Goal: Use online tool/utility: Utilize a website feature to perform a specific function

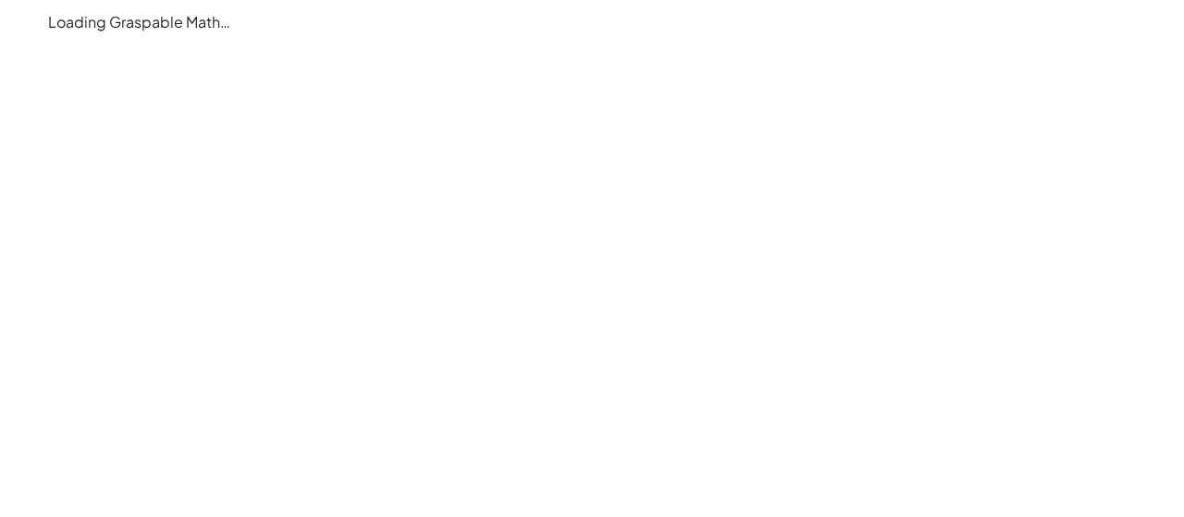
click at [505, 48] on main "Loading Graspable Math…" at bounding box center [592, 258] width 1184 height 517
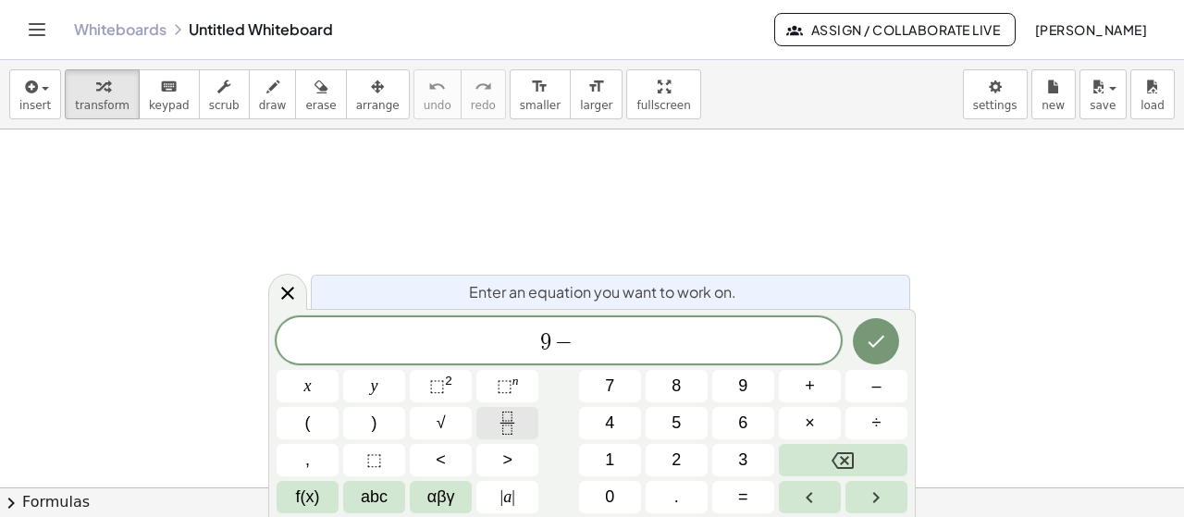
click at [513, 420] on icon "Fraction" at bounding box center [507, 423] width 23 height 23
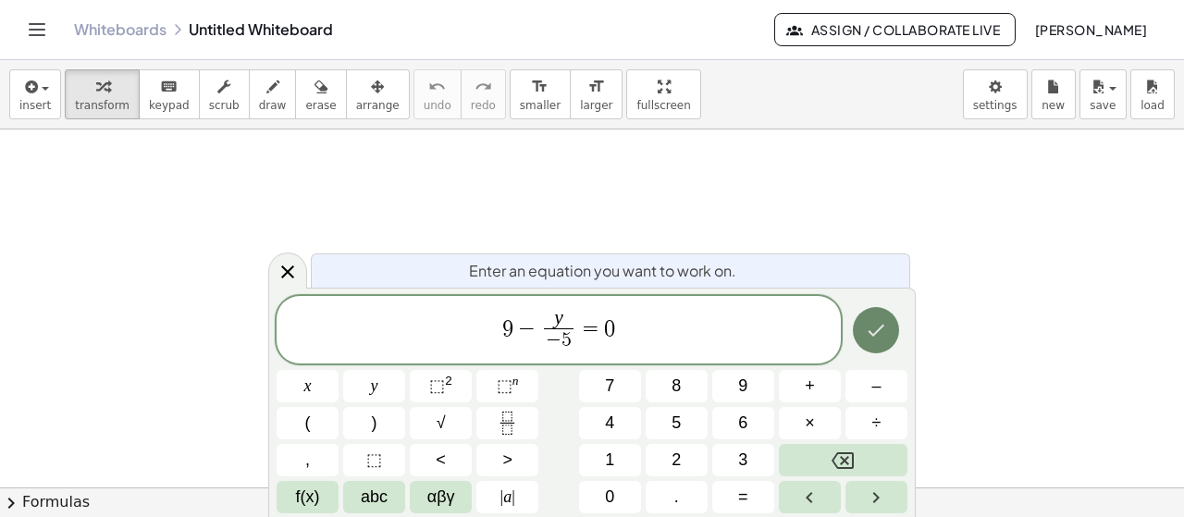
click at [890, 338] on button "Done" at bounding box center [876, 330] width 46 height 46
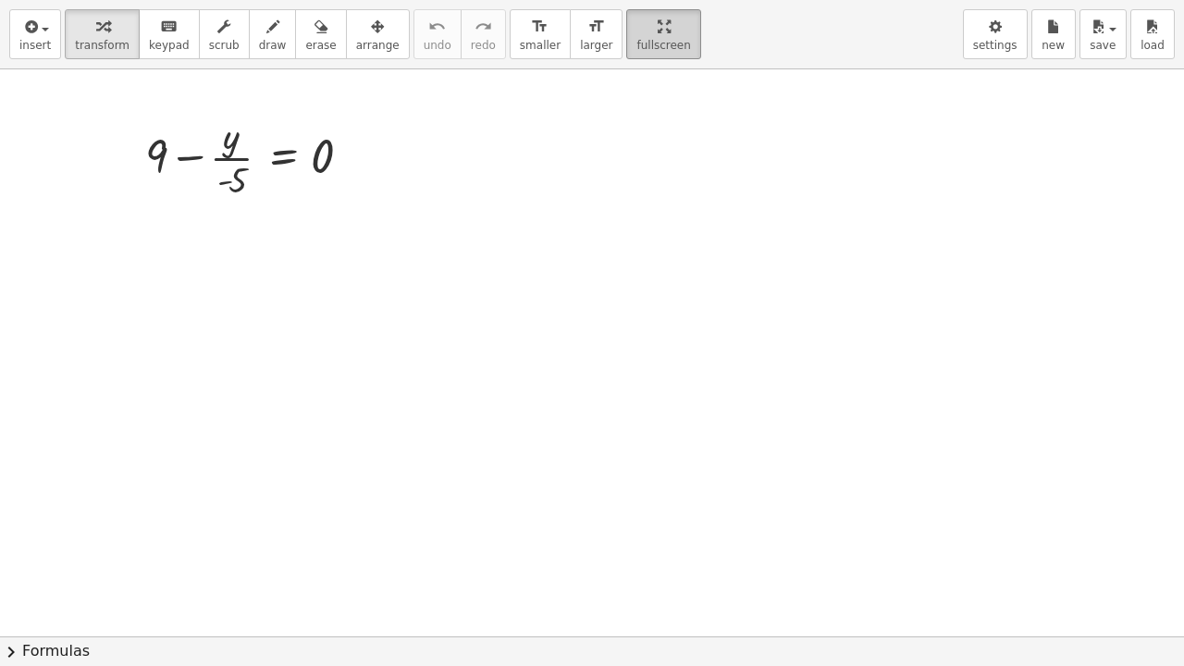
click at [589, 114] on div "insert select one: Math Expression Function Text Youtube Video Graphing Geometr…" at bounding box center [592, 333] width 1184 height 666
click at [501, 301] on div at bounding box center [592, 636] width 1184 height 1134
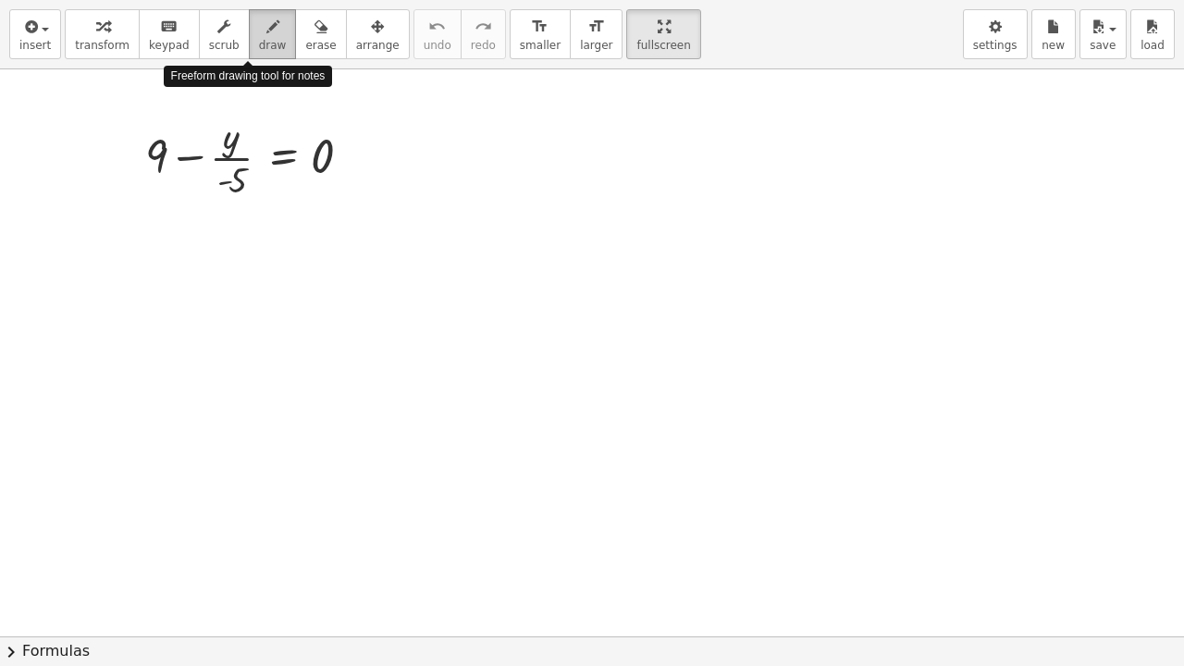
click at [259, 43] on span "draw" at bounding box center [273, 45] width 28 height 13
drag, startPoint x: 212, startPoint y: 136, endPoint x: 216, endPoint y: 153, distance: 17.1
click at [216, 153] on div at bounding box center [592, 636] width 1184 height 1134
drag, startPoint x: 207, startPoint y: 145, endPoint x: 221, endPoint y: 144, distance: 13.9
click at [221, 144] on div at bounding box center [592, 636] width 1184 height 1134
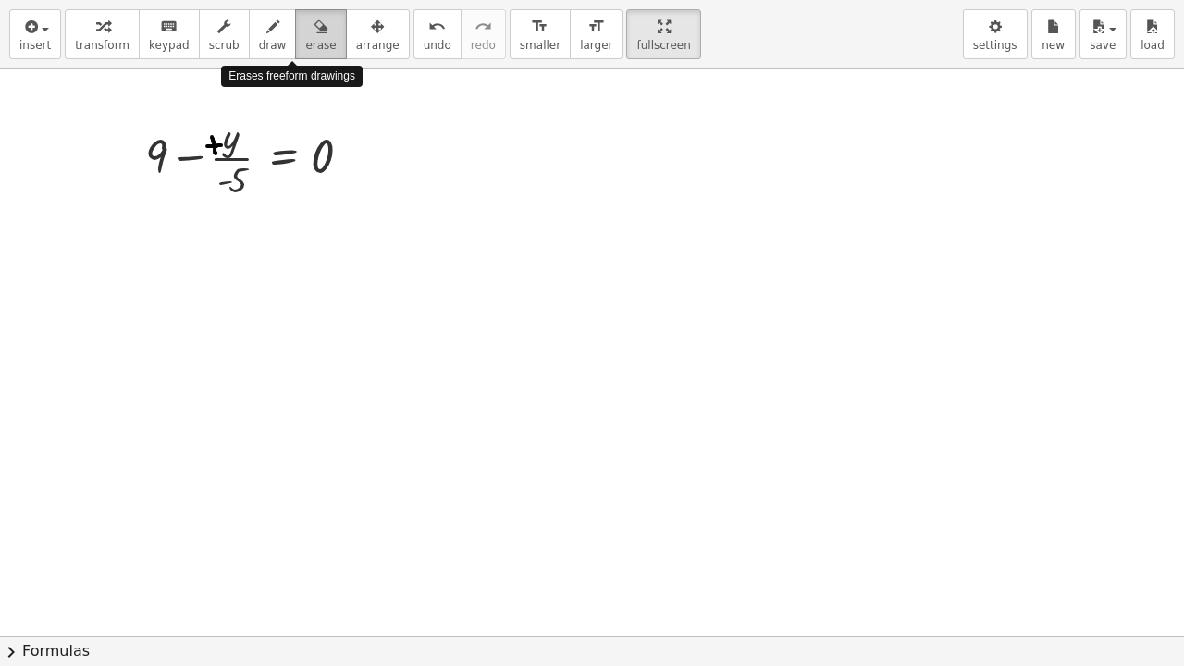
click at [305, 43] on span "erase" at bounding box center [320, 45] width 31 height 13
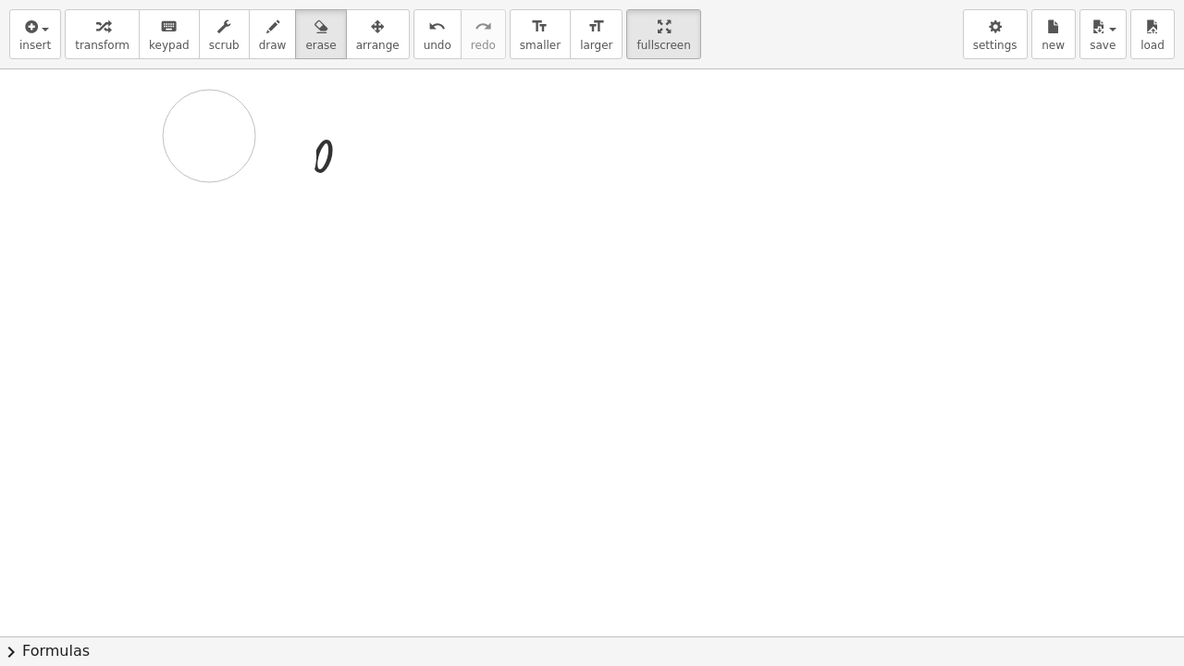
drag, startPoint x: 270, startPoint y: 155, endPoint x: 235, endPoint y: 171, distance: 38.5
click at [235, 171] on div at bounding box center [592, 636] width 1184 height 1134
click at [238, 163] on div at bounding box center [592, 636] width 1184 height 1134
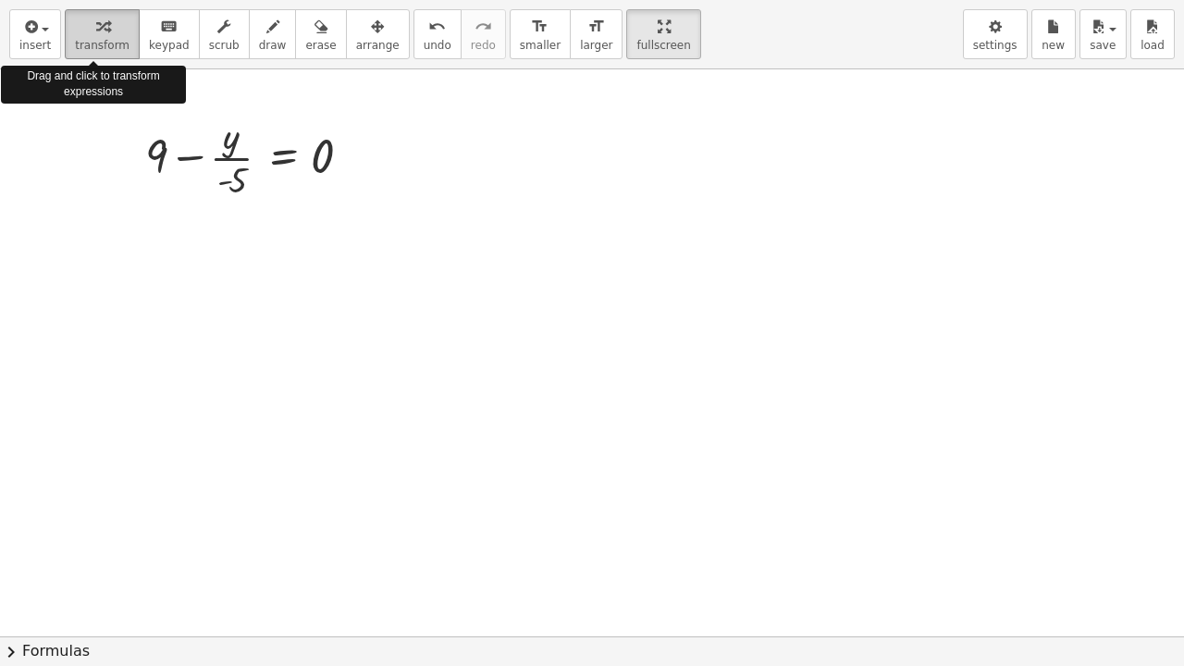
click at [81, 33] on div "button" at bounding box center [102, 26] width 55 height 22
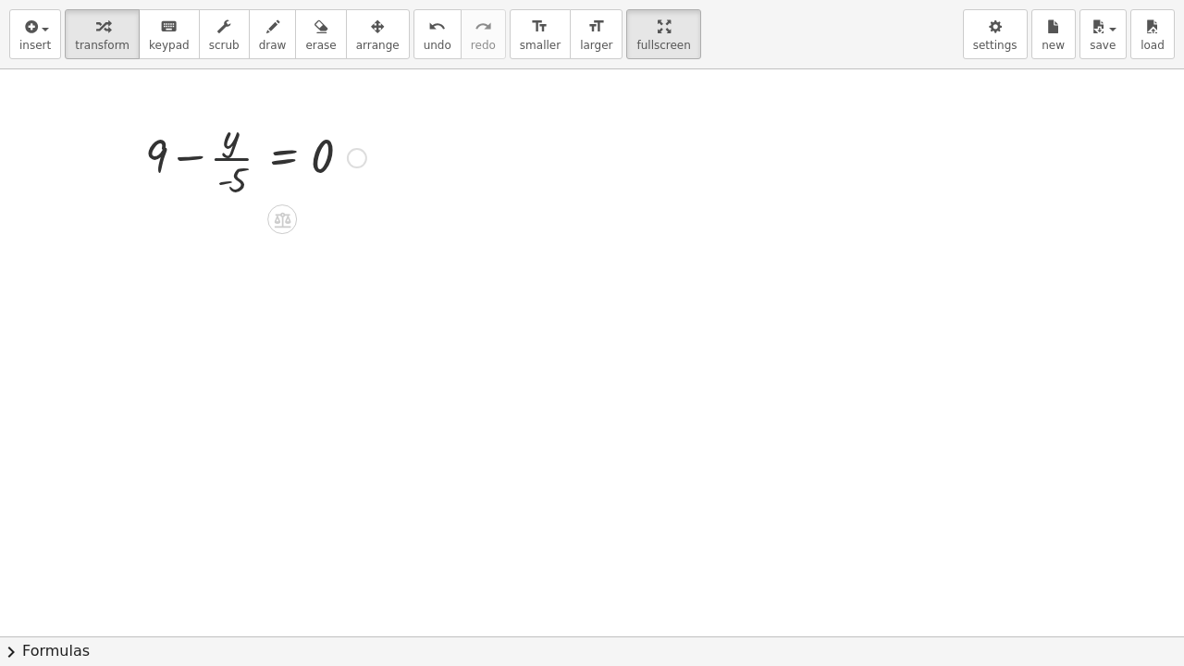
click at [235, 155] on div at bounding box center [256, 156] width 240 height 93
drag, startPoint x: 229, startPoint y: 178, endPoint x: 227, endPoint y: 154, distance: 24.2
click at [227, 154] on div at bounding box center [256, 156] width 240 height 93
click at [193, 165] on div at bounding box center [256, 156] width 240 height 93
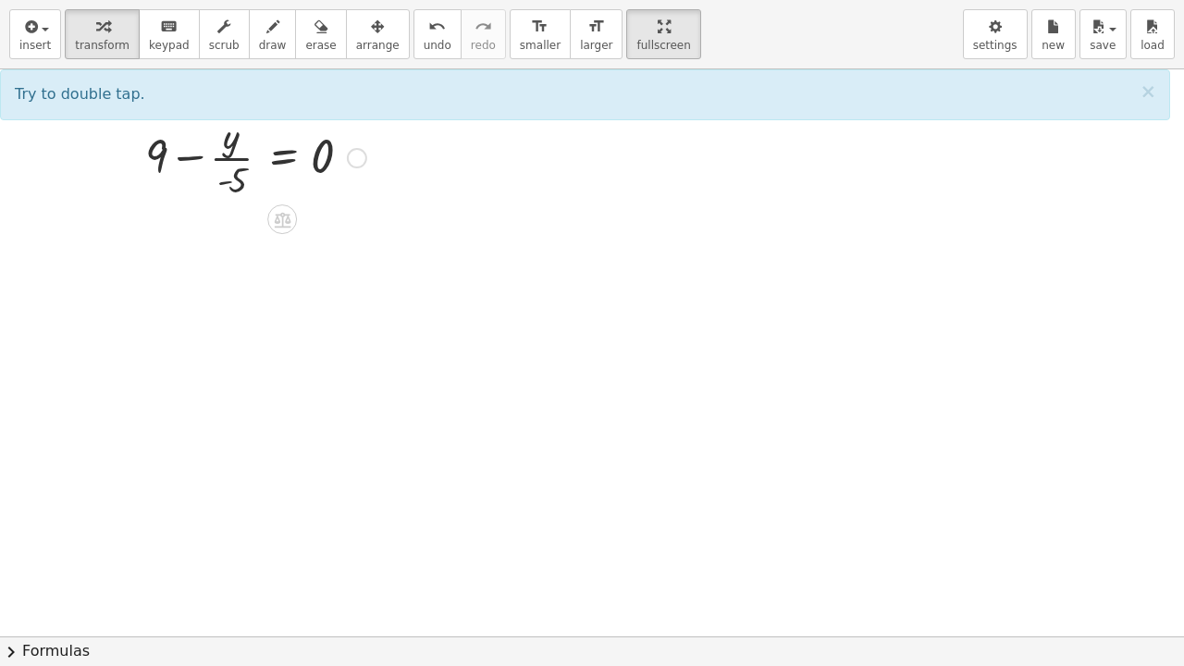
click at [202, 157] on div at bounding box center [256, 156] width 240 height 93
click at [487, 243] on div at bounding box center [592, 636] width 1184 height 1134
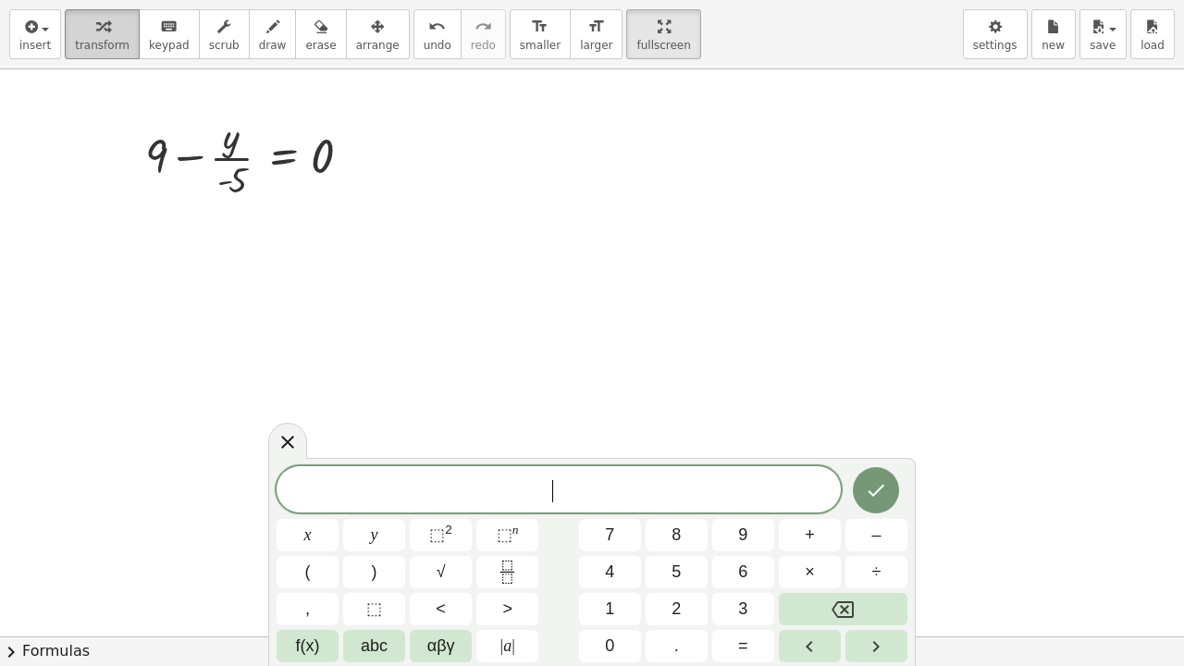
click at [103, 27] on div "button" at bounding box center [102, 26] width 55 height 22
click at [46, 263] on div at bounding box center [592, 636] width 1184 height 1134
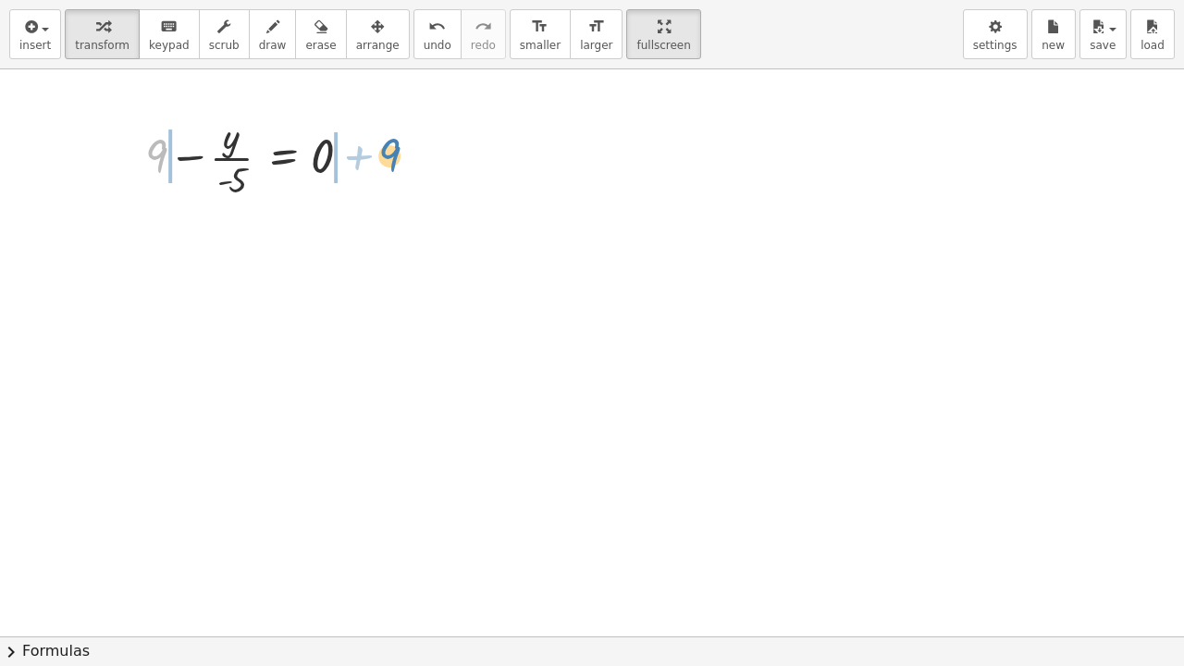
drag, startPoint x: 155, startPoint y: 166, endPoint x: 385, endPoint y: 161, distance: 229.5
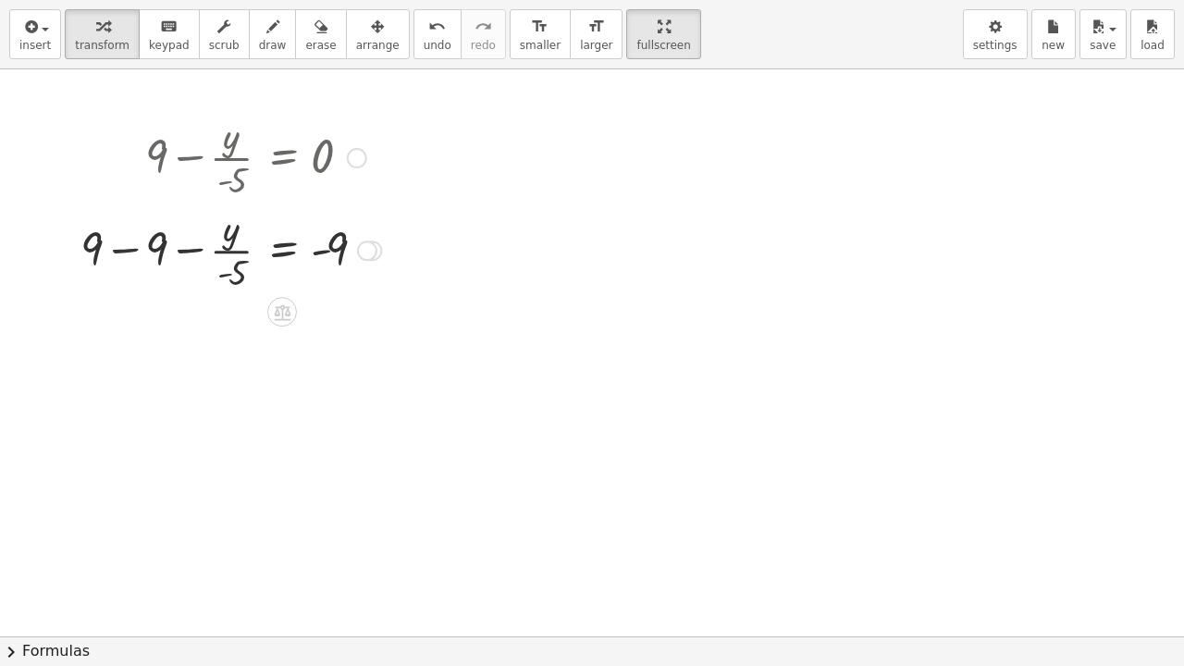
click at [120, 248] on div at bounding box center [230, 249] width 319 height 93
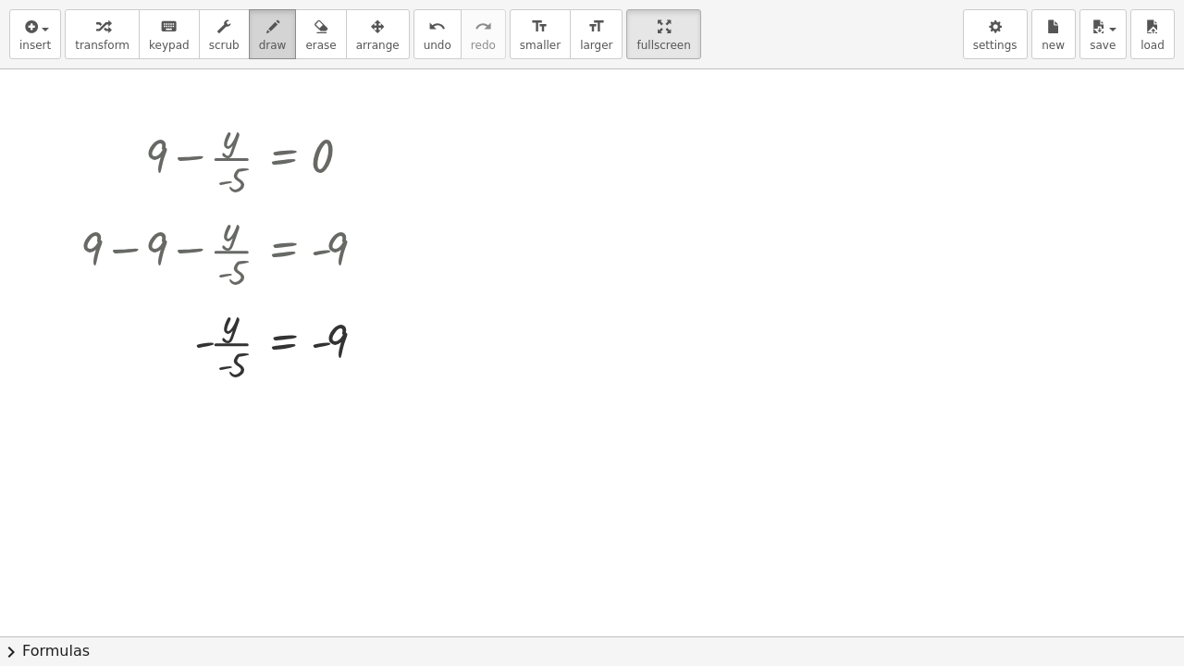
click at [266, 31] on icon "button" at bounding box center [272, 27] width 13 height 22
drag, startPoint x: 172, startPoint y: 122, endPoint x: 160, endPoint y: 117, distance: 13.2
click at [160, 117] on div at bounding box center [592, 636] width 1184 height 1134
click at [305, 44] on span "erase" at bounding box center [320, 45] width 31 height 13
drag, startPoint x: 220, startPoint y: 127, endPoint x: 39, endPoint y: 167, distance: 185.9
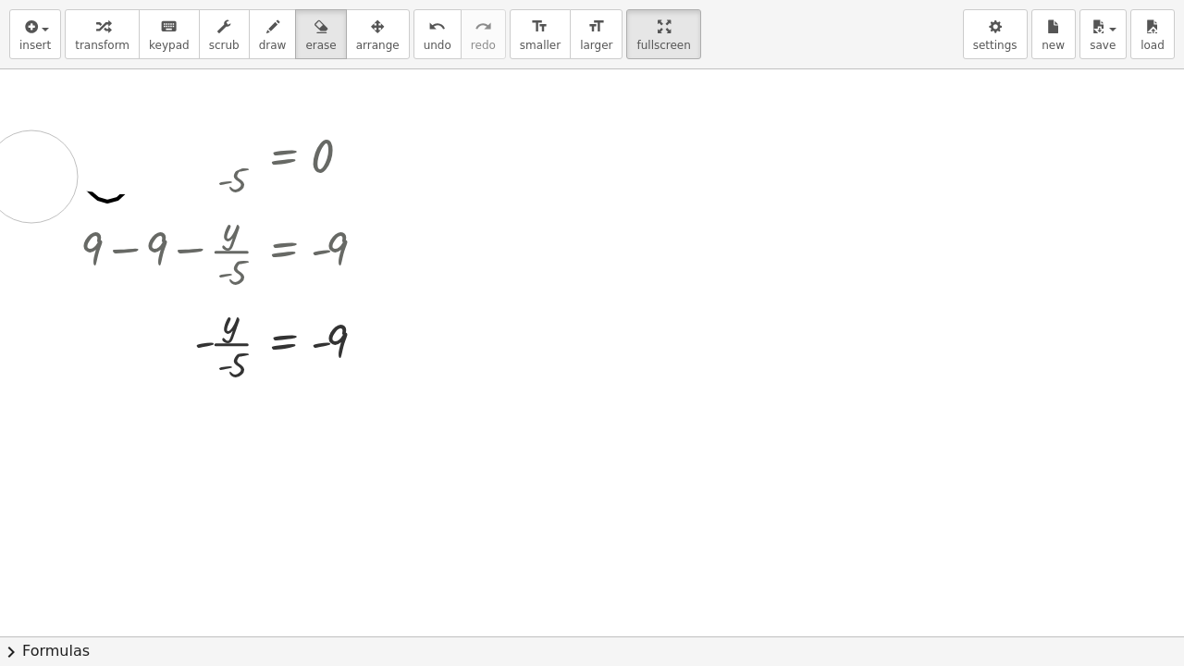
click at [39, 167] on div at bounding box center [592, 636] width 1184 height 1134
drag, startPoint x: 153, startPoint y: 191, endPoint x: 57, endPoint y: 168, distance: 97.9
click at [57, 168] on div at bounding box center [592, 636] width 1184 height 1134
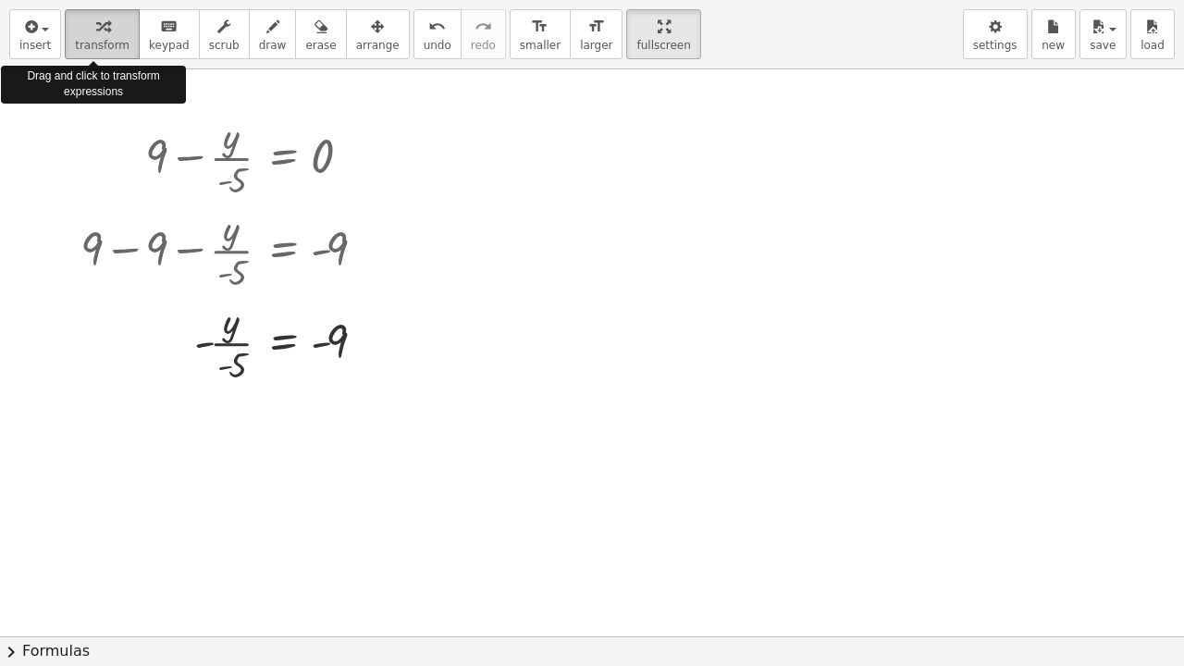
click at [106, 39] on span "transform" at bounding box center [102, 45] width 55 height 13
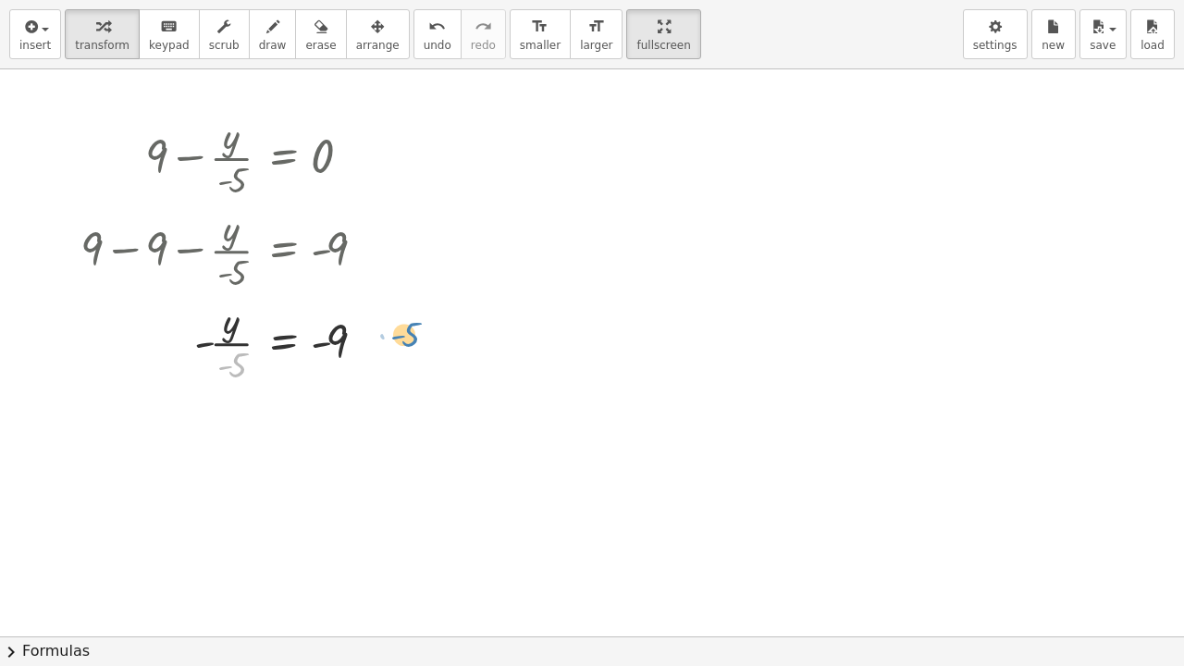
drag, startPoint x: 237, startPoint y: 369, endPoint x: 410, endPoint y: 339, distance: 175.7
drag, startPoint x: 248, startPoint y: 368, endPoint x: 399, endPoint y: 358, distance: 151.2
click at [399, 358] on div "+ 9 − · y · - 5 = 0 + 9 − 9 − · y · - 5 = + 0 − 9 + 9 − 9 − · y · - 5 = - 9 + 0…" at bounding box center [592, 636] width 1184 height 1134
drag, startPoint x: 242, startPoint y: 364, endPoint x: 390, endPoint y: 333, distance: 151.2
click at [390, 333] on div "+ 9 − · y · - 5 = 0 + 9 − 9 − · y · - 5 = + 0 − 9 + 9 − 9 − · y · - 5 = - 9 + 0…" at bounding box center [224, 248] width 342 height 287
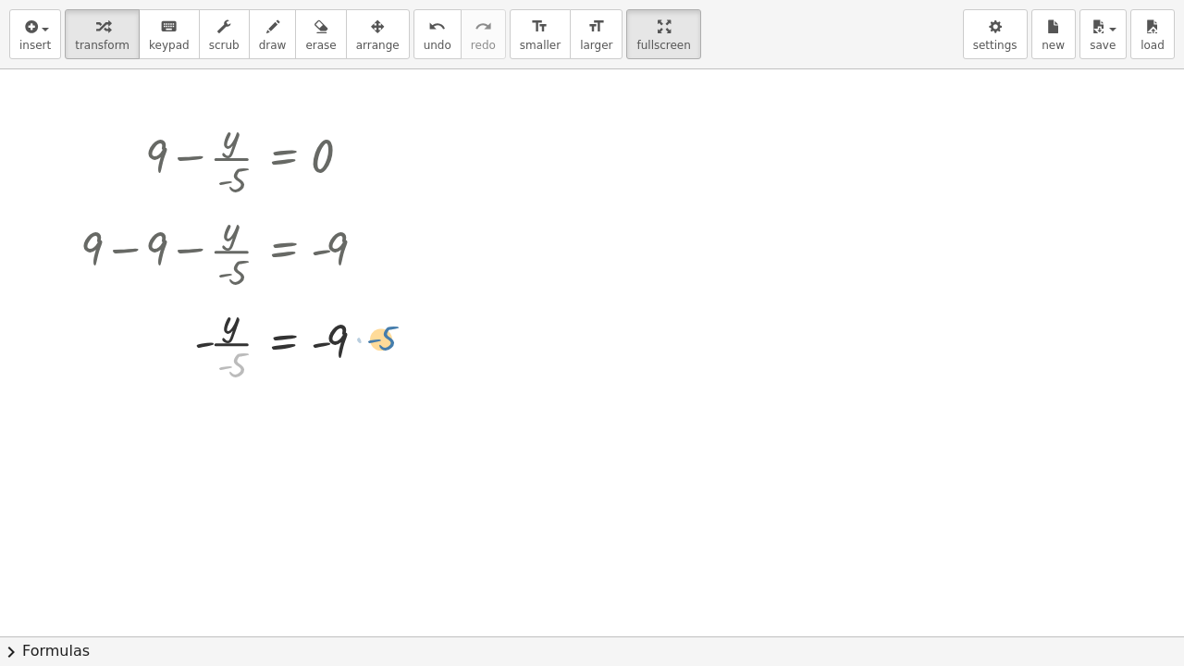
drag, startPoint x: 243, startPoint y: 367, endPoint x: 397, endPoint y: 340, distance: 156.1
click at [397, 340] on div "+ 9 − · y · - 5 = 0 + 9 − 9 − · y · - 5 = + 0 − 9 + 9 − 9 − · y · - 5 = - 9 + 0…" at bounding box center [592, 636] width 1184 height 1134
click at [229, 363] on div at bounding box center [230, 341] width 319 height 93
drag, startPoint x: 229, startPoint y: 366, endPoint x: 390, endPoint y: 349, distance: 162.9
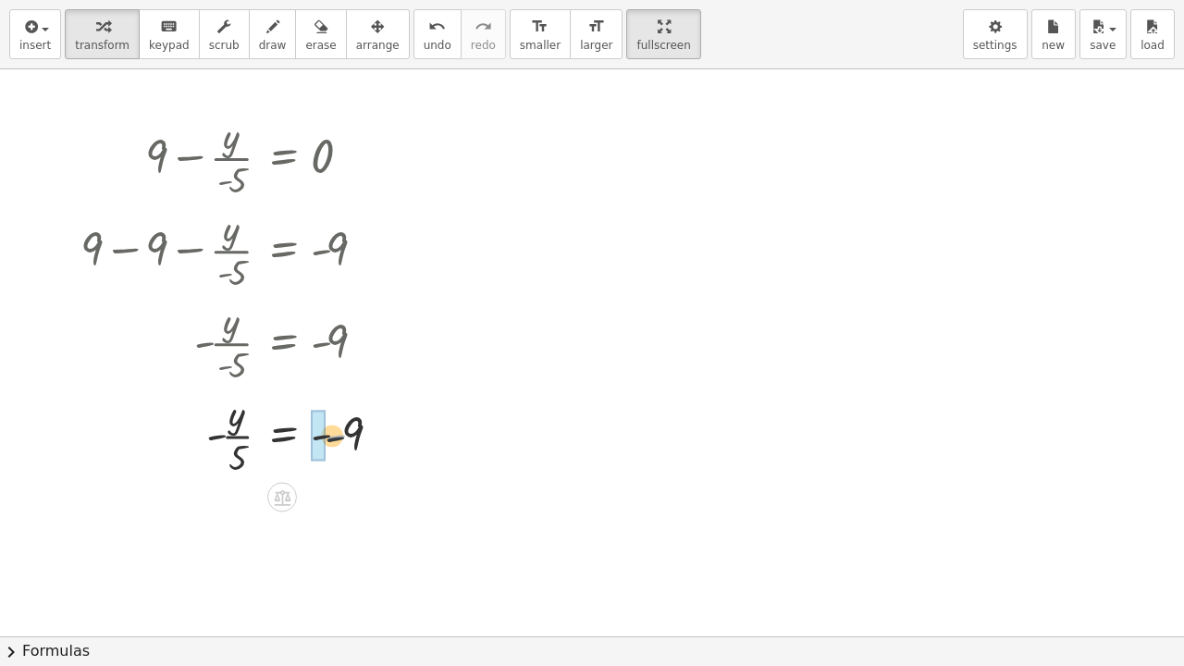
drag, startPoint x: 341, startPoint y: 439, endPoint x: 237, endPoint y: 485, distance: 114.3
click at [223, 462] on div at bounding box center [230, 434] width 319 height 93
drag, startPoint x: 236, startPoint y: 461, endPoint x: 393, endPoint y: 436, distance: 159.3
click at [215, 437] on div at bounding box center [230, 434] width 319 height 93
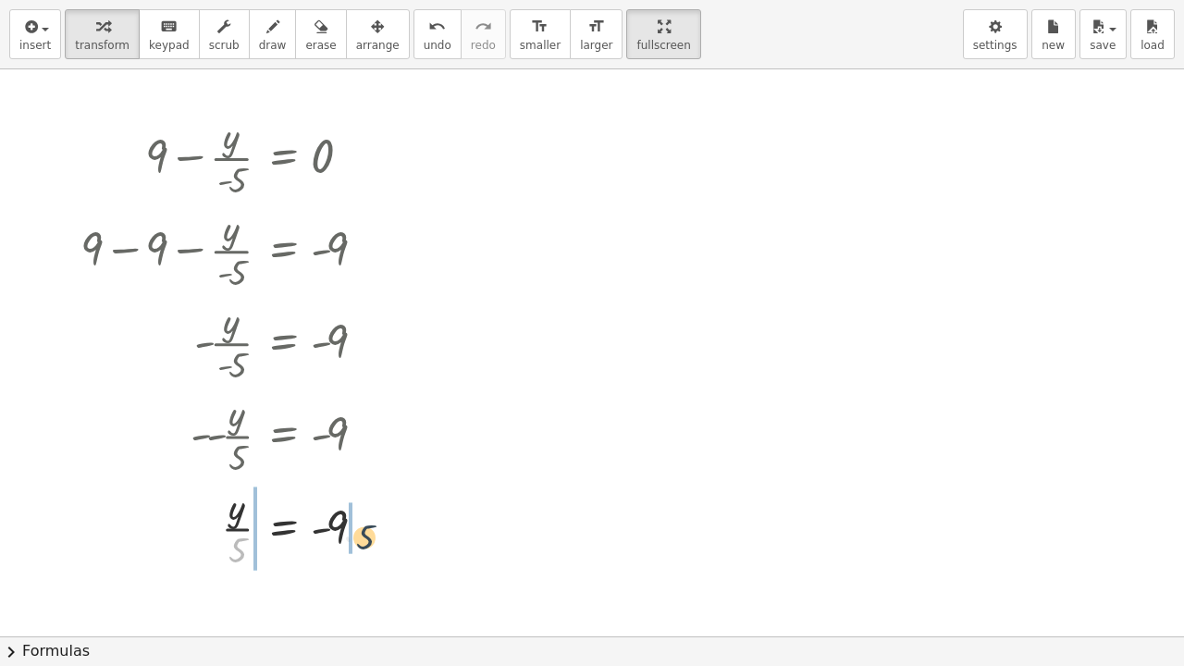
drag, startPoint x: 241, startPoint y: 561, endPoint x: 402, endPoint y: 539, distance: 162.5
click at [402, 516] on div "+ 9 − · y · - 5 = 0 + 9 − 9 − · y · - 5 = + 0 − 9 + 9 − 9 − · y · - 5 = - 9 + 0…" at bounding box center [592, 636] width 1184 height 1134
drag, startPoint x: 235, startPoint y: 546, endPoint x: 369, endPoint y: 522, distance: 136.3
click at [369, 516] on div at bounding box center [230, 527] width 319 height 93
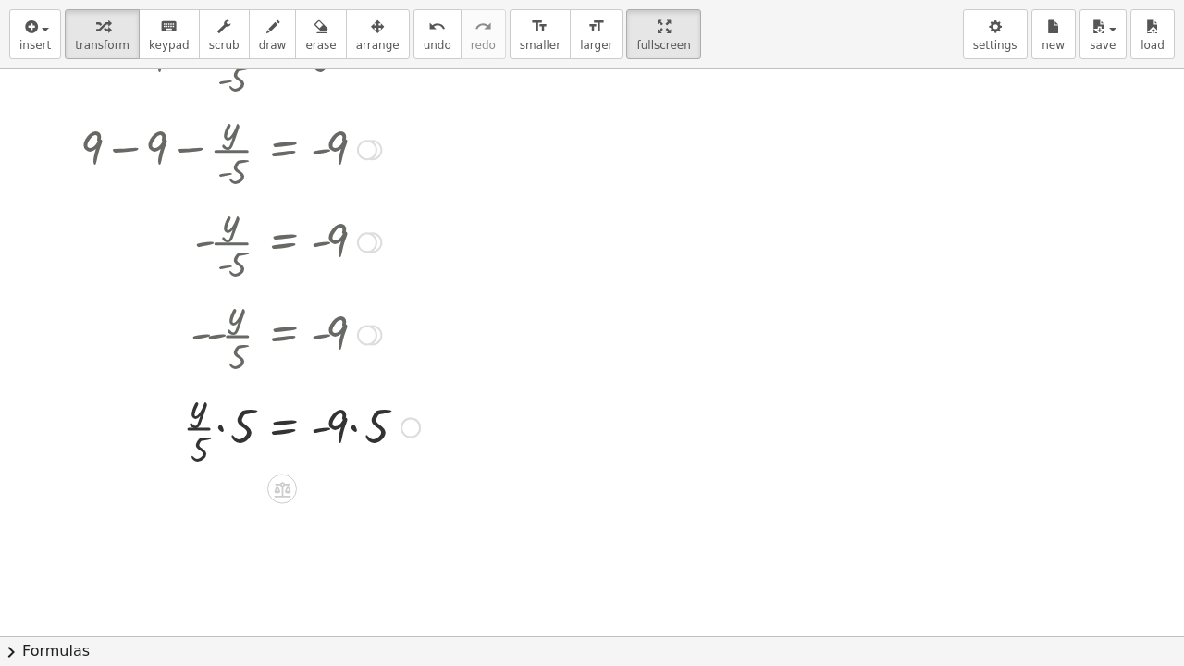
scroll to position [111, 0]
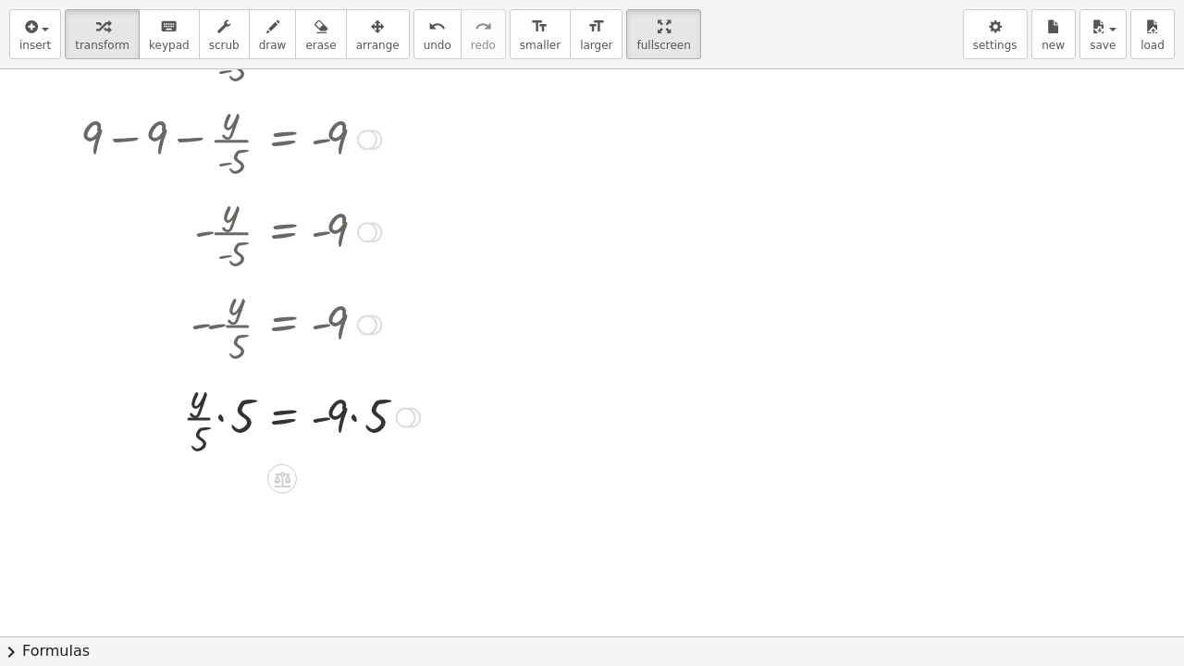
click at [228, 423] on div at bounding box center [250, 416] width 358 height 93
click at [237, 496] on div at bounding box center [250, 509] width 358 height 93
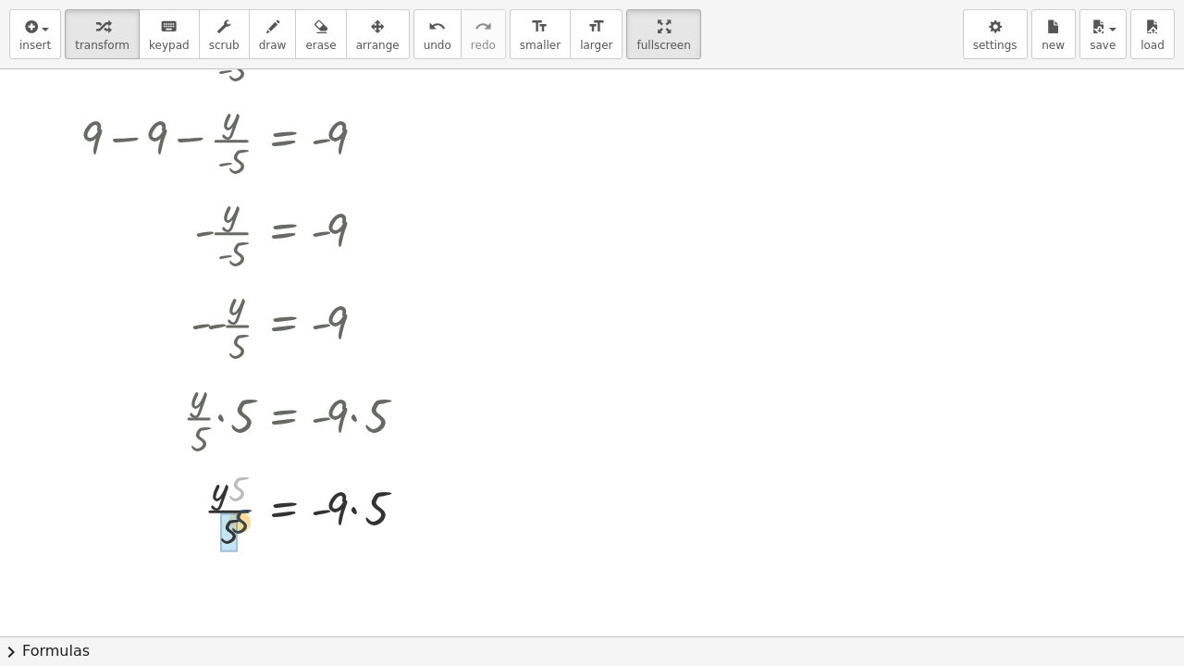
drag, startPoint x: 237, startPoint y: 496, endPoint x: 241, endPoint y: 539, distance: 42.7
click at [241, 516] on div at bounding box center [250, 509] width 358 height 93
drag, startPoint x: 241, startPoint y: 539, endPoint x: 236, endPoint y: 499, distance: 40.1
click at [236, 499] on div at bounding box center [250, 509] width 358 height 93
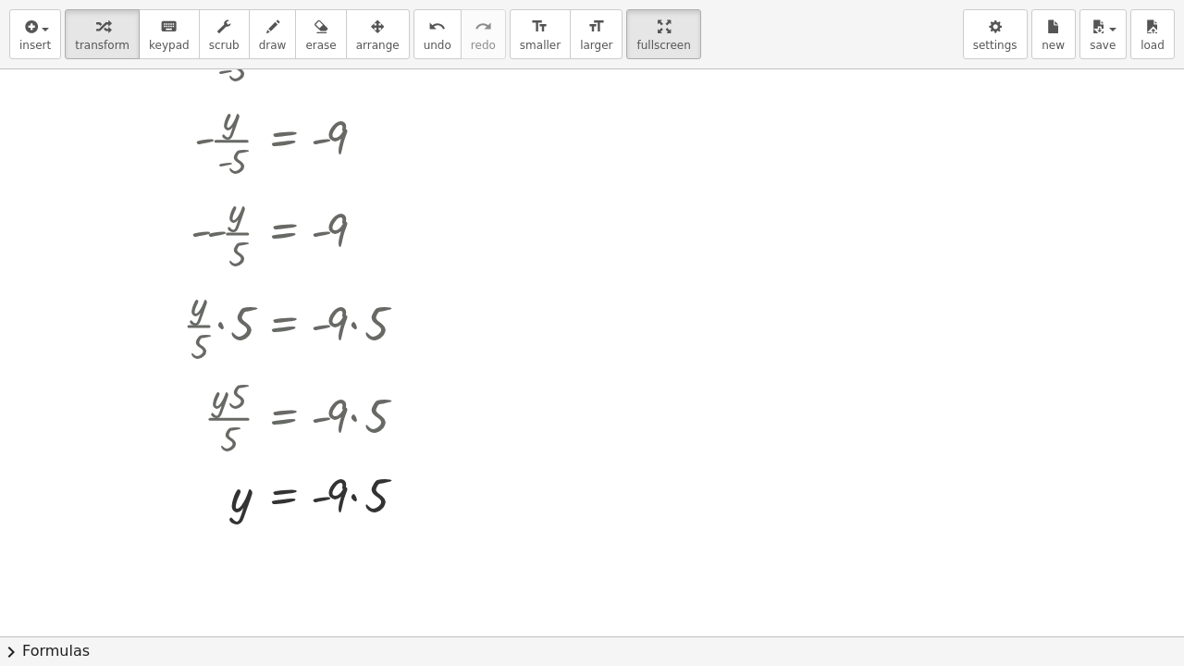
scroll to position [265, 0]
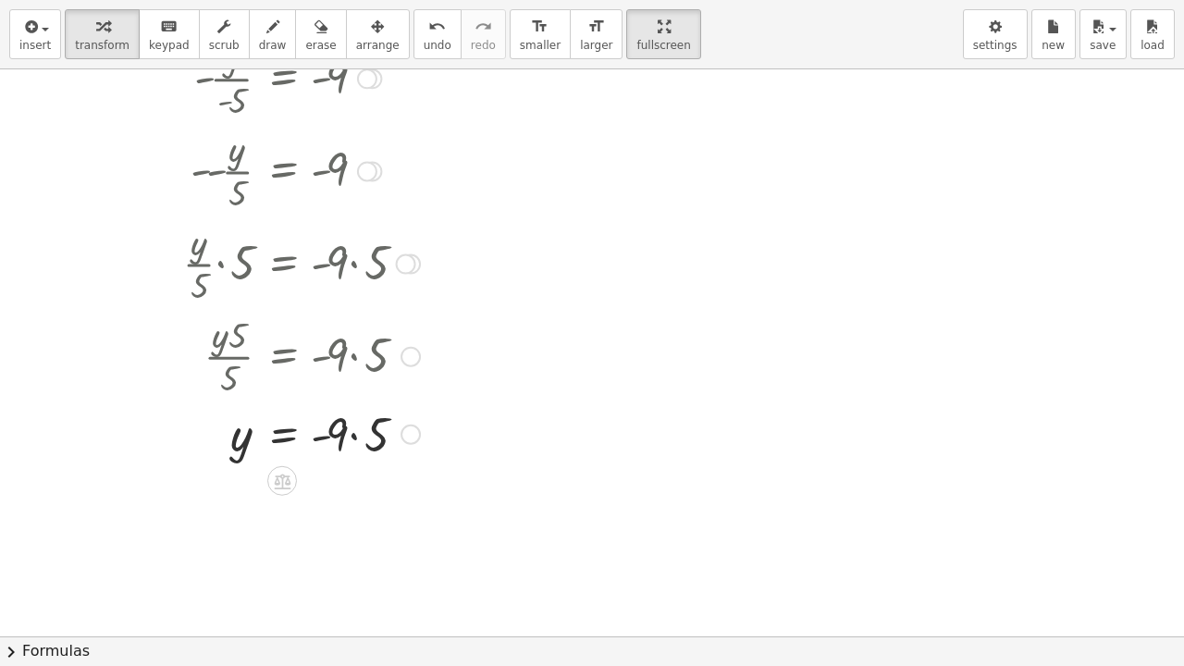
click at [355, 438] on div at bounding box center [250, 433] width 358 height 63
